Goal: Information Seeking & Learning: Learn about a topic

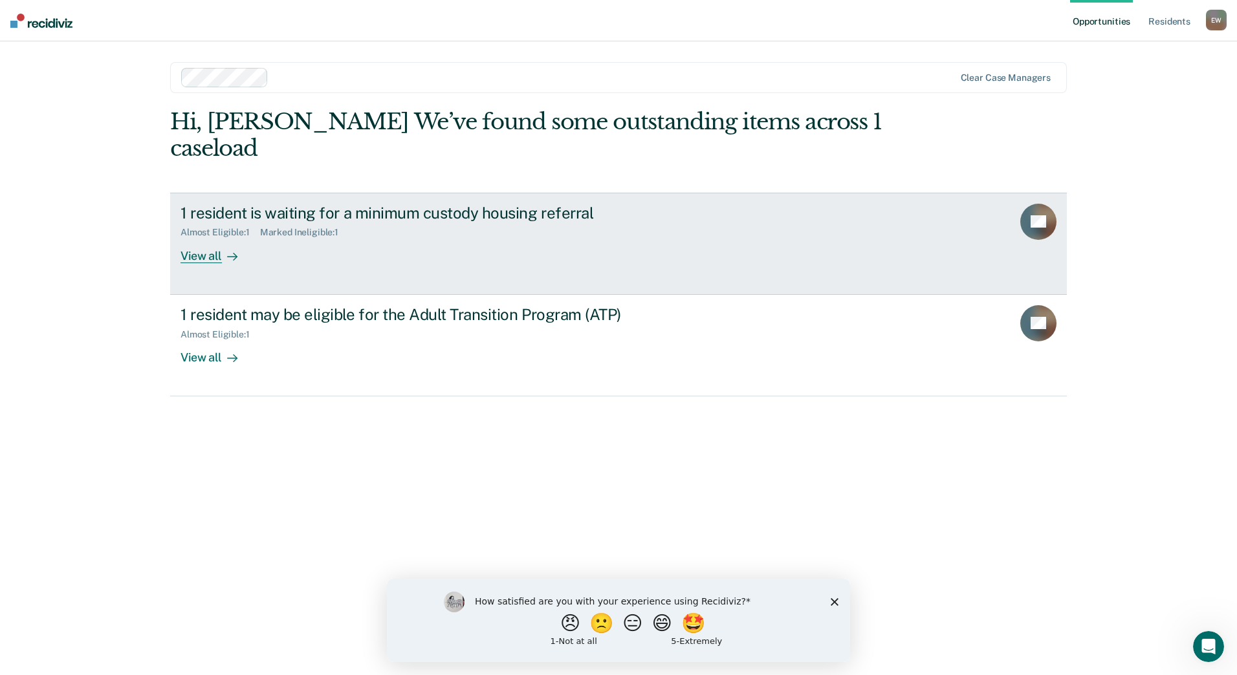
click at [235, 261] on icon at bounding box center [232, 257] width 10 height 10
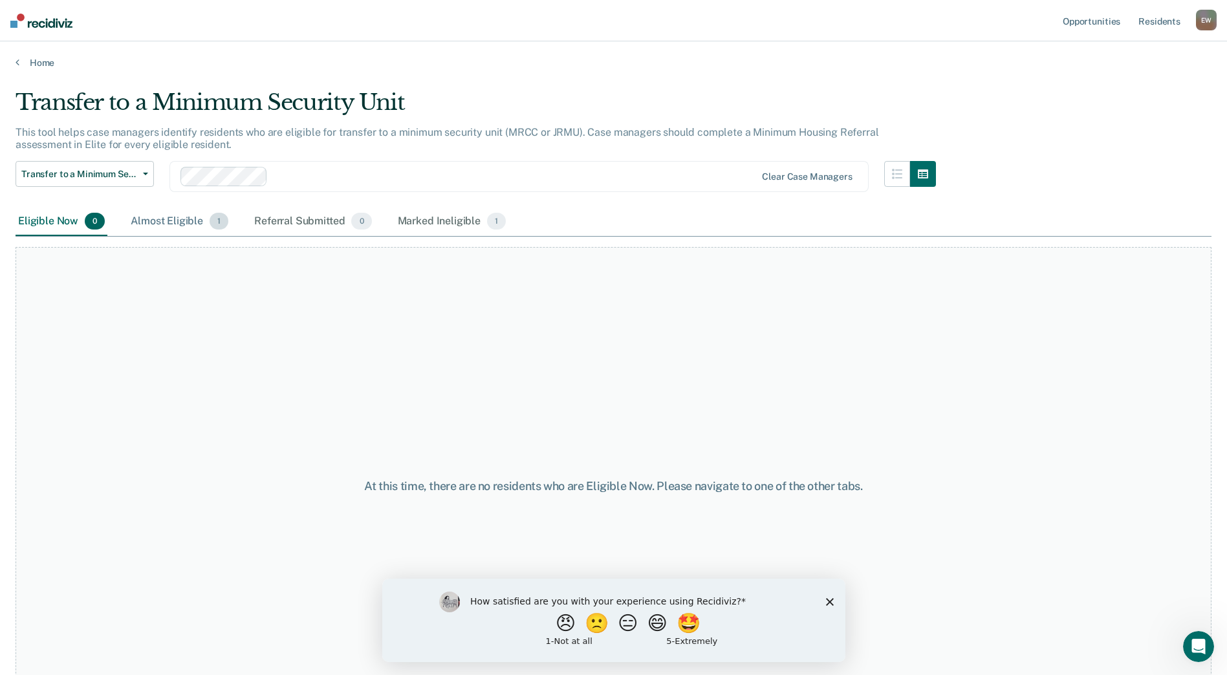
click at [190, 221] on div "Almost Eligible 1" at bounding box center [179, 222] width 103 height 28
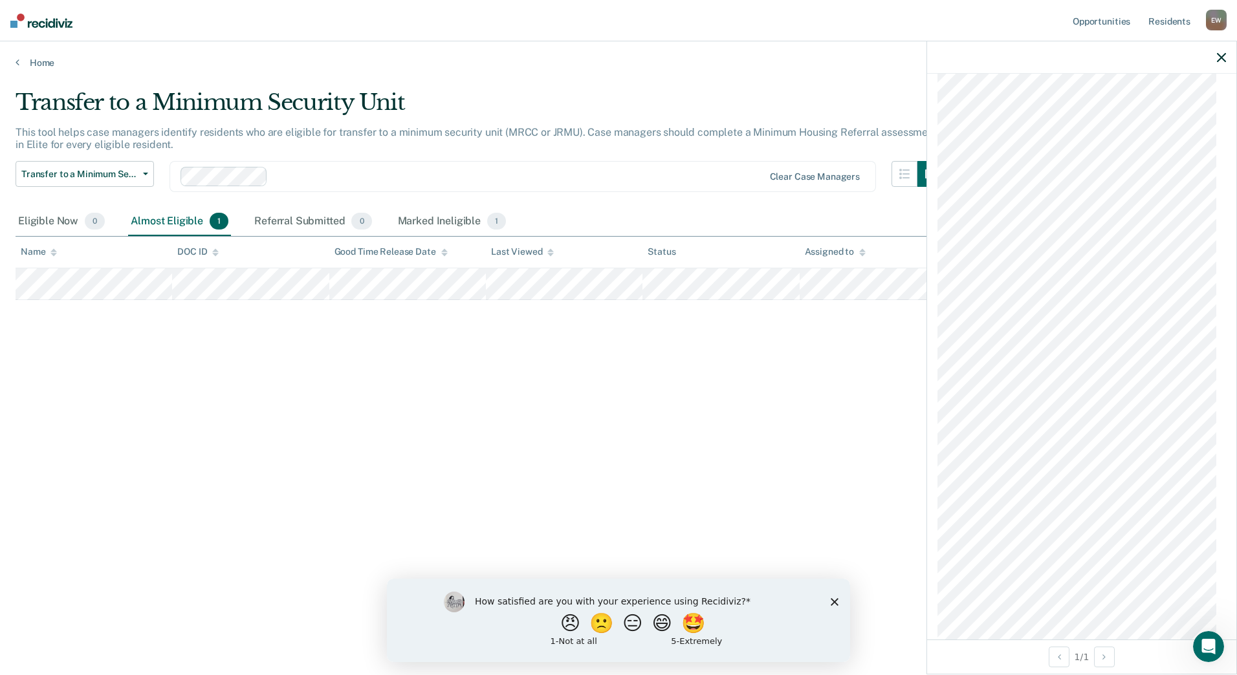
scroll to position [2184, 0]
click at [853, 437] on div "Transfer to a Minimum Security Unit This tool helps case managers identify resi…" at bounding box center [619, 333] width 1206 height 489
